Goal: Information Seeking & Learning: Learn about a topic

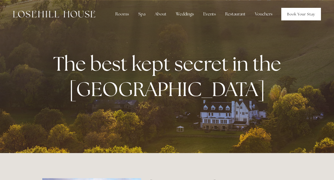
click at [297, 13] on link "Book Your Stay" at bounding box center [302, 14] width 40 height 13
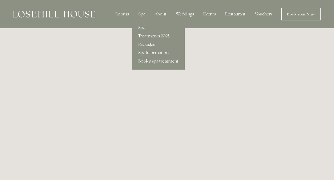
click at [142, 12] on div "Spa" at bounding box center [141, 14] width 15 height 10
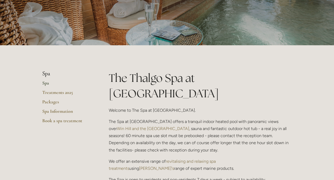
scroll to position [64, 0]
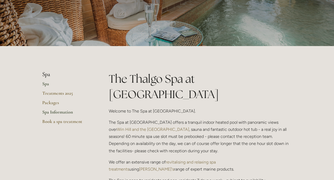
click at [56, 111] on link "Spa Information" at bounding box center [67, 113] width 50 height 9
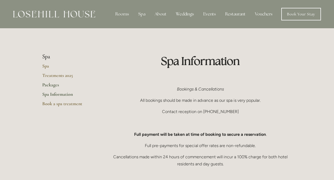
click at [50, 84] on link "Packages" at bounding box center [67, 86] width 50 height 9
click at [299, 14] on link "Book Your Stay" at bounding box center [302, 14] width 40 height 13
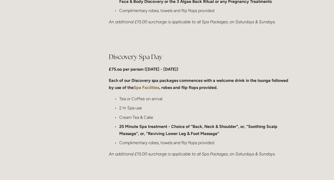
scroll to position [409, 0]
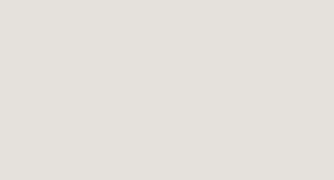
scroll to position [1003, 0]
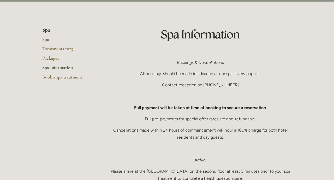
scroll to position [24, 0]
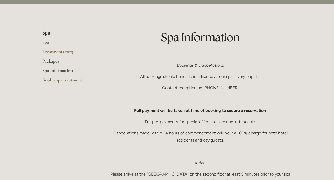
click at [52, 62] on link "Packages" at bounding box center [67, 62] width 50 height 9
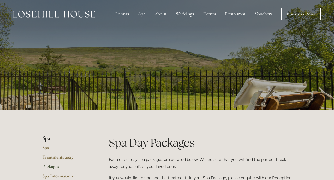
click at [44, 15] on img at bounding box center [54, 14] width 82 height 7
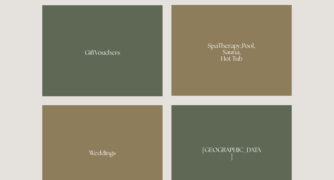
scroll to position [388, 0]
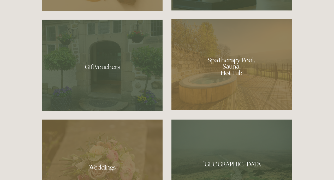
click at [200, 76] on div at bounding box center [232, 64] width 120 height 91
